Goal: Task Accomplishment & Management: Use online tool/utility

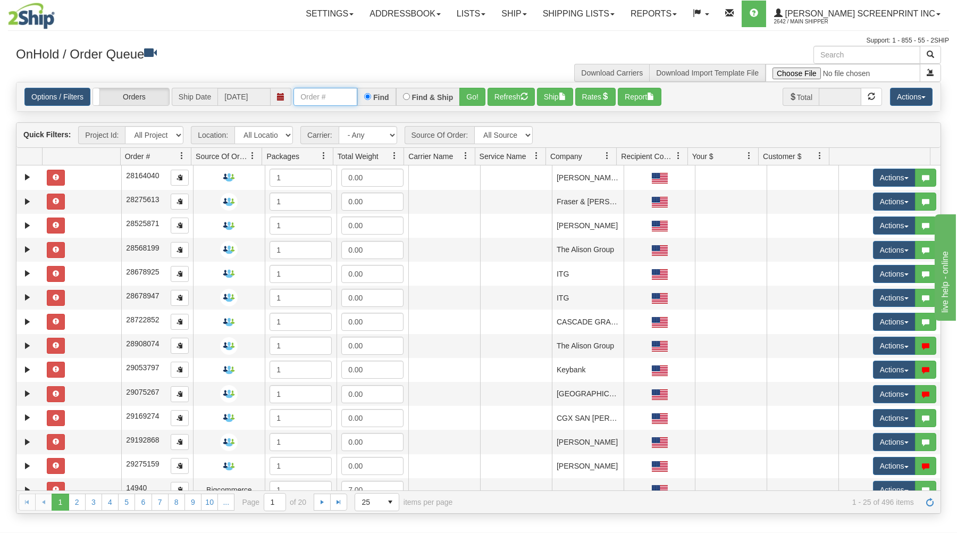
drag, startPoint x: 312, startPoint y: 95, endPoint x: 222, endPoint y: 51, distance: 100.6
click at [311, 93] on input "text" at bounding box center [326, 97] width 64 height 18
type input "17149"
click at [473, 94] on button "Go!" at bounding box center [473, 97] width 26 height 18
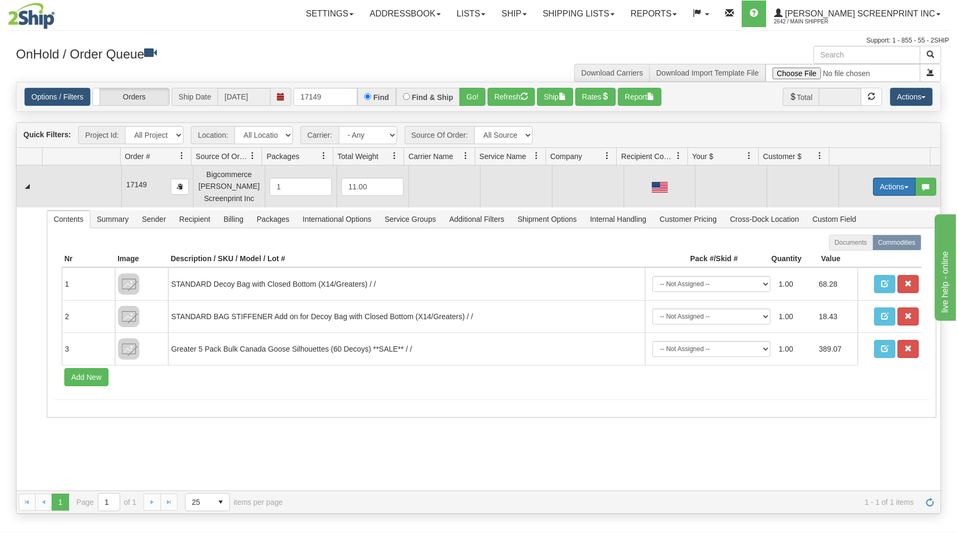
click at [891, 180] on button "Actions" at bounding box center [894, 187] width 43 height 18
click at [865, 207] on link "Open" at bounding box center [872, 207] width 85 height 14
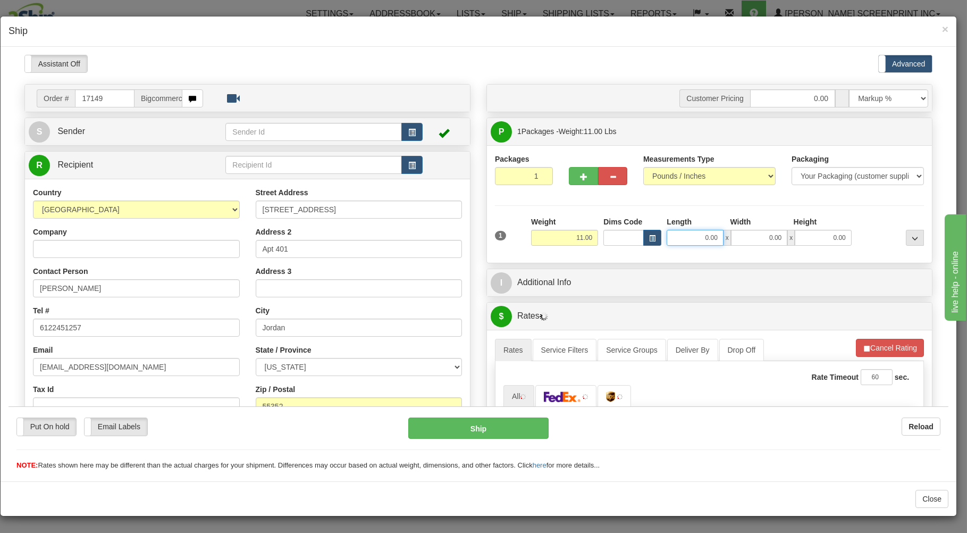
click at [678, 239] on input "0.00" at bounding box center [695, 237] width 56 height 16
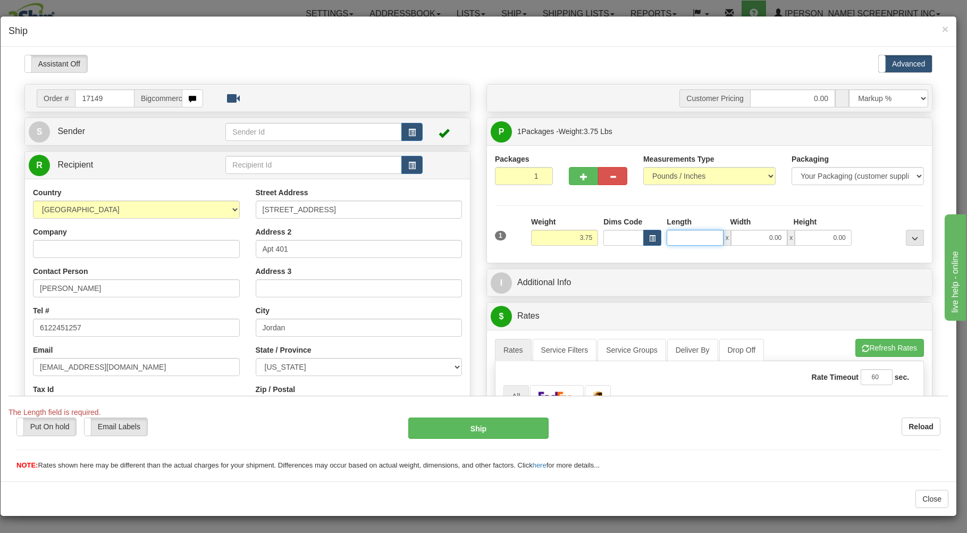
type input "0.00"
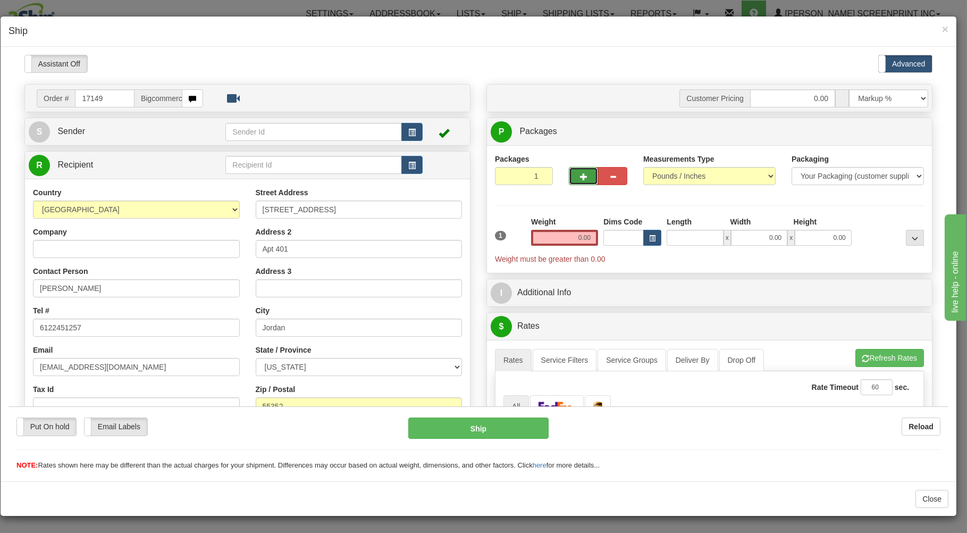
type input "0.00"
click at [571, 181] on button "button" at bounding box center [583, 175] width 29 height 18
type input "2"
click at [881, 133] on span "Package Level" at bounding box center [902, 131] width 42 height 7
radio input "true"
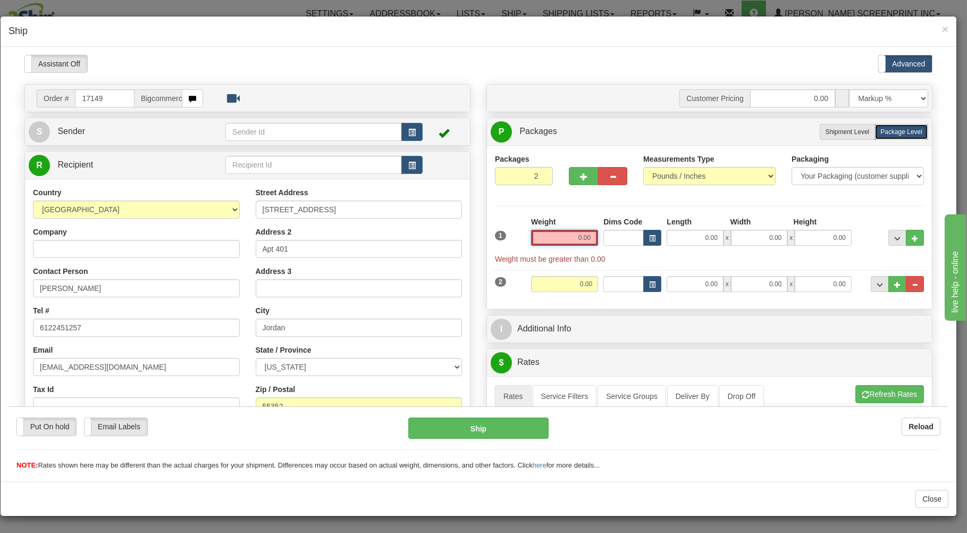
click at [556, 238] on input "0.00" at bounding box center [564, 237] width 67 height 16
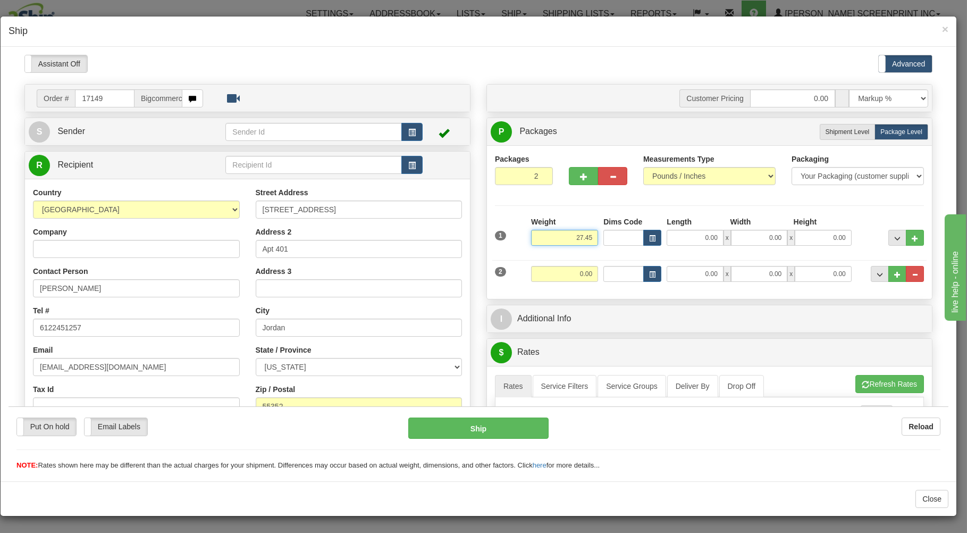
type input "27.45"
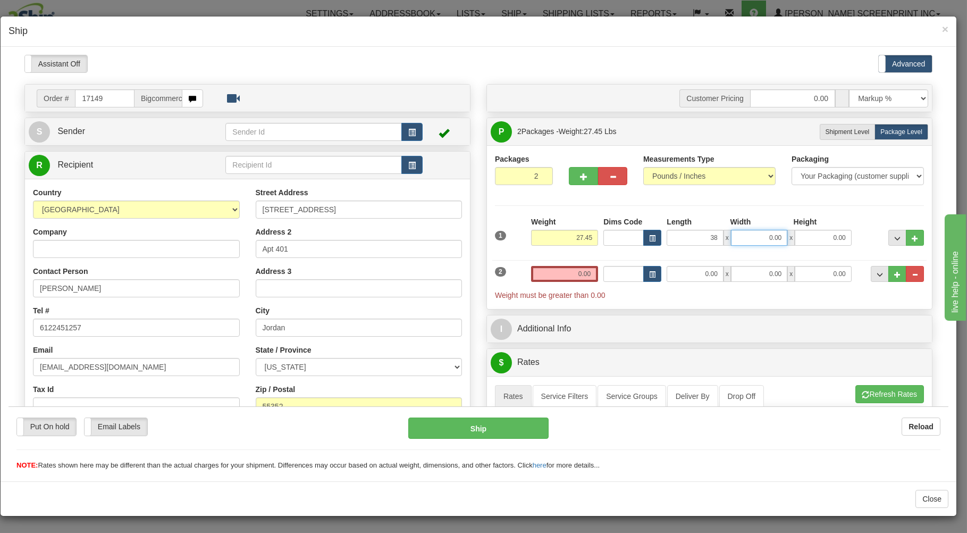
type input "38.00"
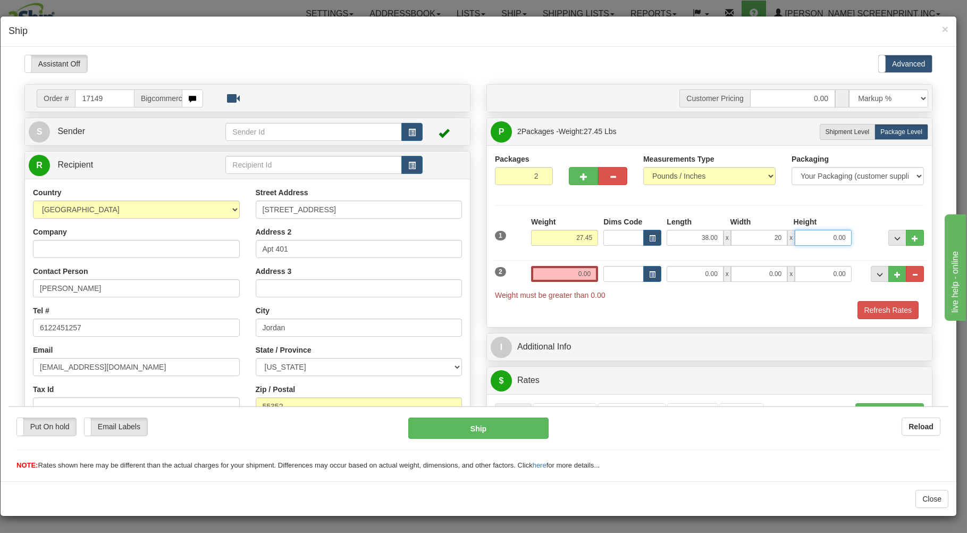
type input "20.00"
type input "7.00"
click at [539, 275] on input "0.00" at bounding box center [564, 273] width 67 height 16
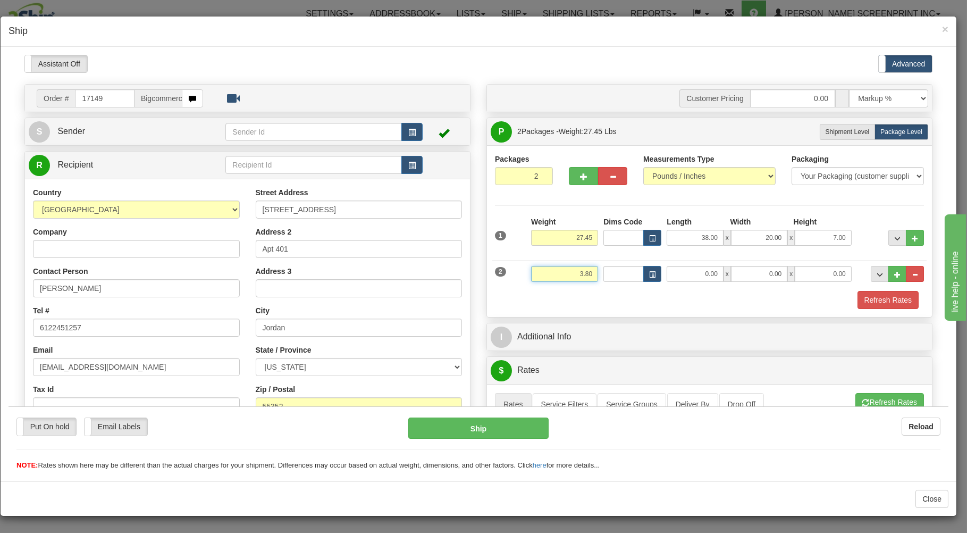
type input "3.80"
type input "34.00"
type input "31.00"
type input "1.00"
click at [535, 285] on div "Weight 3.80" at bounding box center [565, 277] width 72 height 24
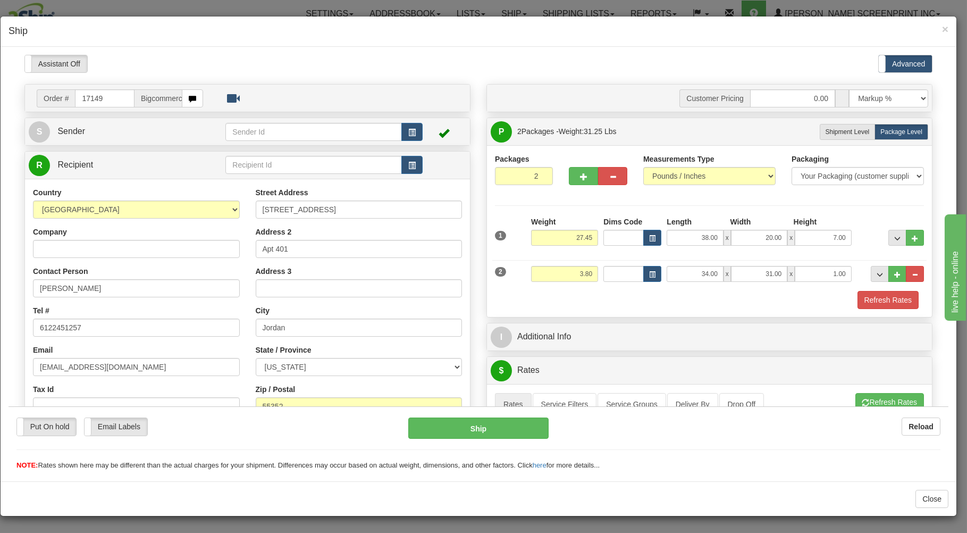
drag, startPoint x: 817, startPoint y: 261, endPoint x: 801, endPoint y: 269, distance: 18.1
click at [814, 264] on div "1 Weight 27.45 Dims Code" at bounding box center [709, 262] width 429 height 93
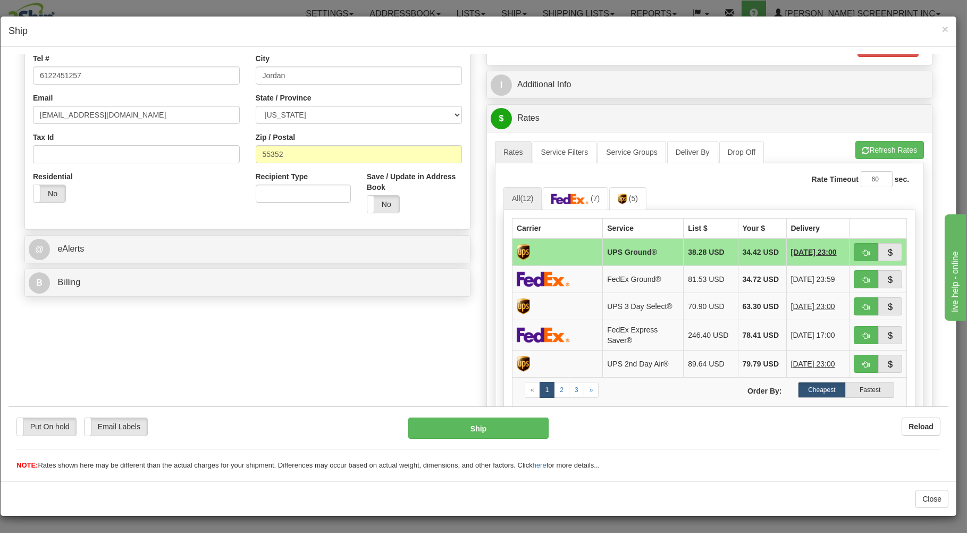
scroll to position [285, 0]
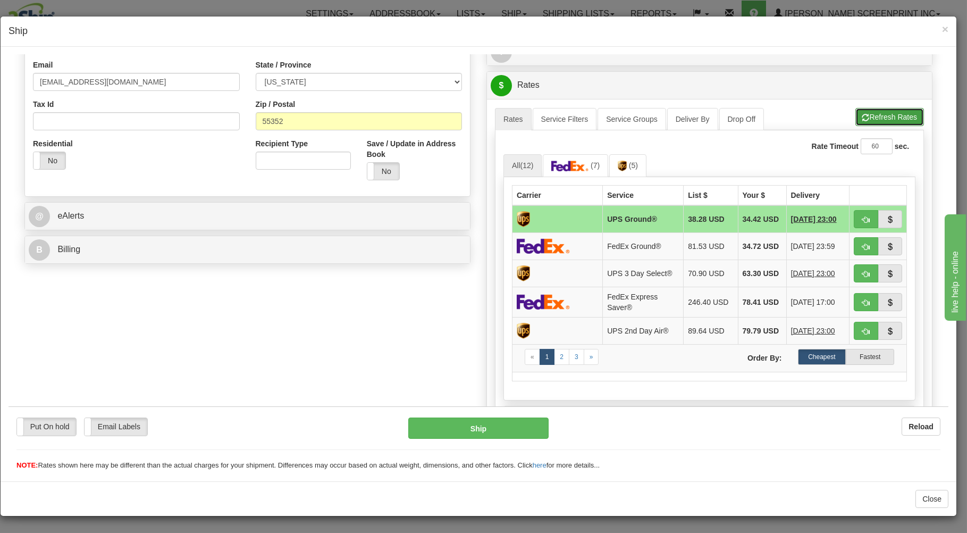
click at [874, 116] on button "Refresh Rates" at bounding box center [890, 116] width 69 height 18
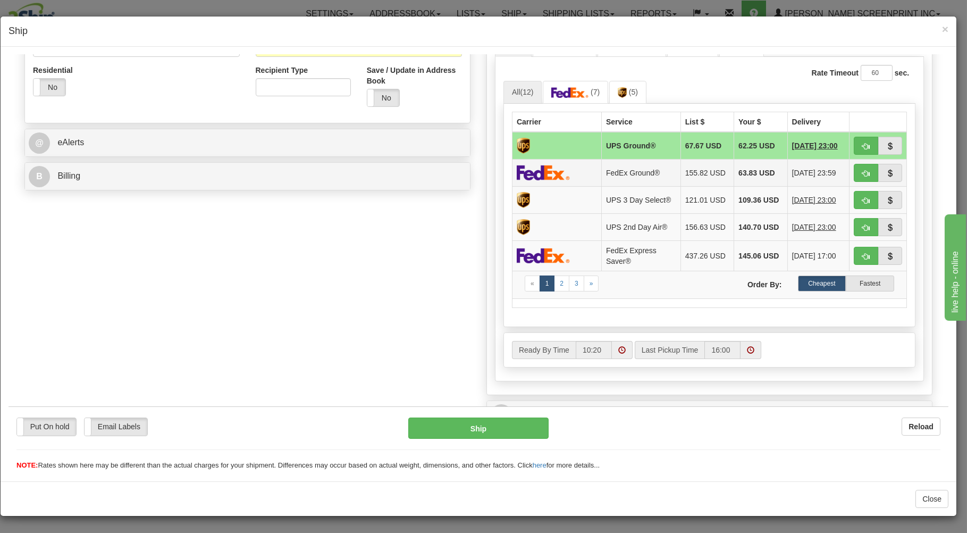
scroll to position [360, 0]
drag, startPoint x: 854, startPoint y: 143, endPoint x: 826, endPoint y: 169, distance: 38.0
click at [863, 143] on span "button" at bounding box center [866, 144] width 7 height 7
type input "03"
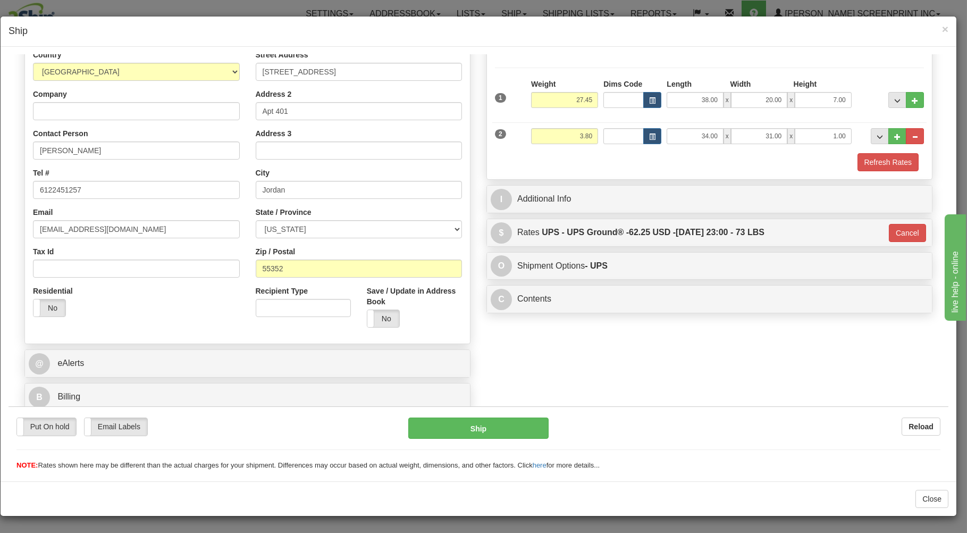
scroll to position [140, 0]
click at [495, 428] on button "Ship" at bounding box center [478, 427] width 141 height 21
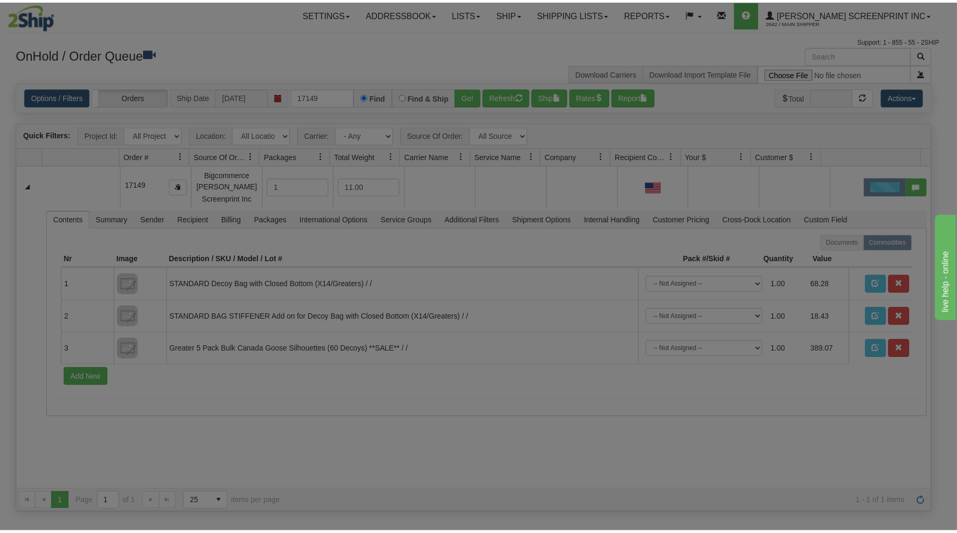
scroll to position [0, 0]
